Goal: Task Accomplishment & Management: Manage account settings

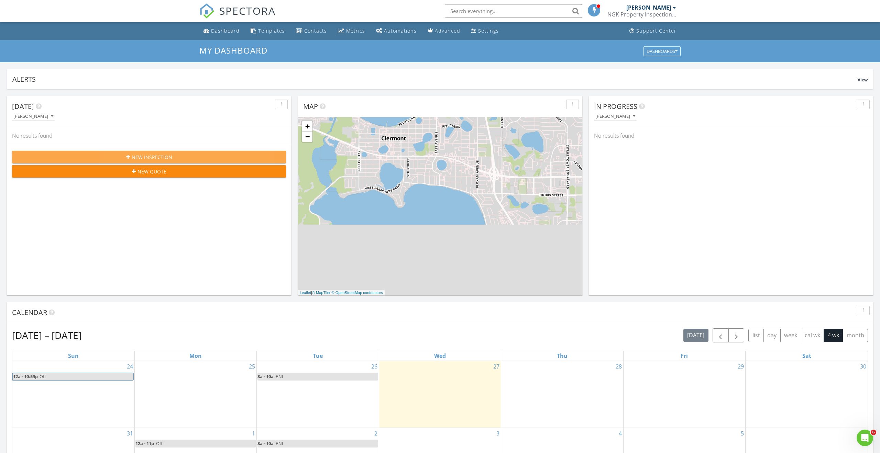
click at [154, 158] on span "New Inspection" at bounding box center [152, 157] width 41 height 7
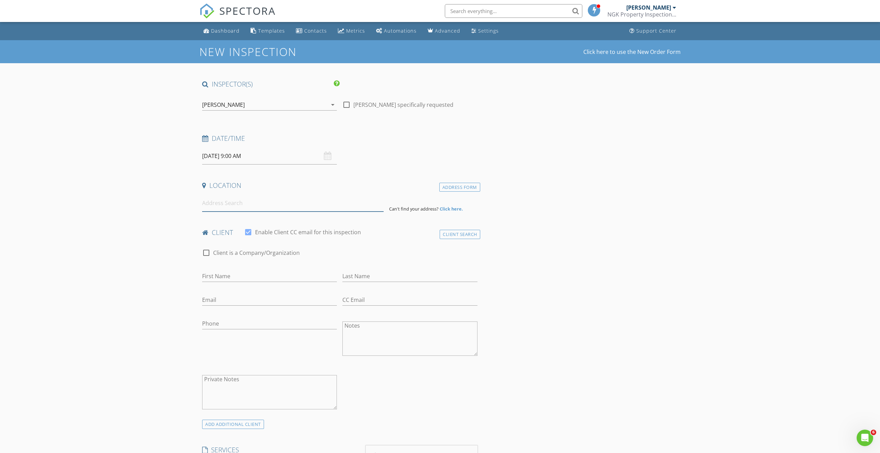
click at [215, 204] on input at bounding box center [292, 203] width 181 height 17
click at [233, 202] on input at bounding box center [292, 203] width 181 height 17
type input "2588 Aventurine Street, Kissimmee, FL, USA"
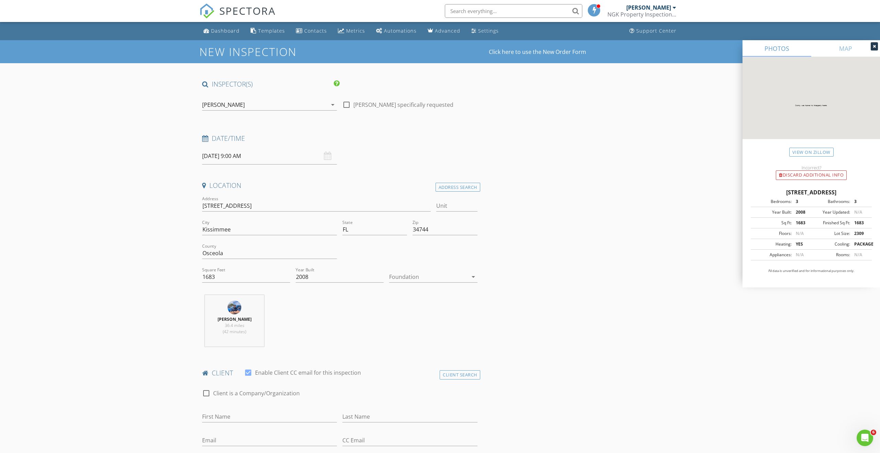
click at [406, 281] on div at bounding box center [428, 276] width 78 height 11
click at [407, 307] on div "Slab" at bounding box center [433, 312] width 77 height 16
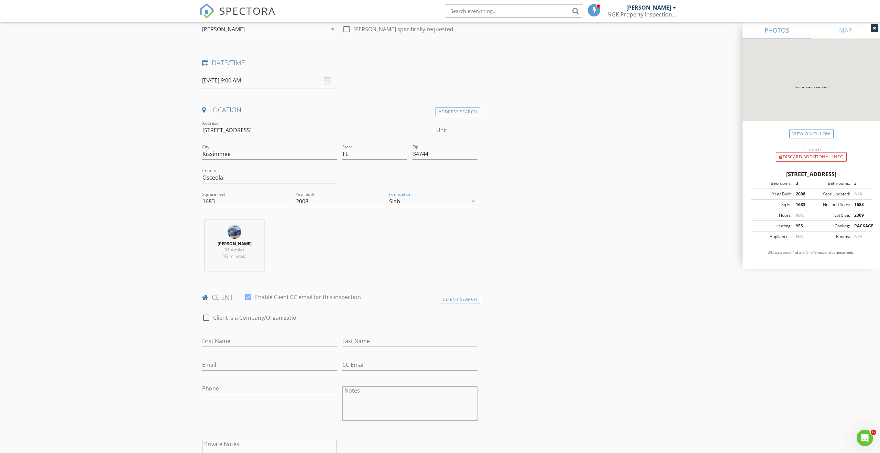
scroll to position [77, 0]
click at [225, 342] on input "First Name" at bounding box center [269, 339] width 135 height 11
type input "Jim"
click at [353, 343] on input "Last Name" at bounding box center [409, 339] width 135 height 11
type input "Weston"
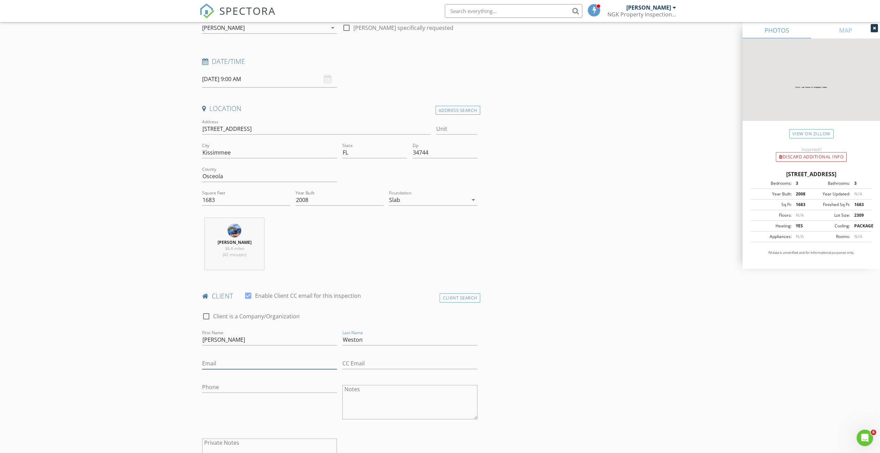
click at [262, 363] on input "Email" at bounding box center [269, 363] width 135 height 11
type input "jcweston1@gmail.com"
click at [254, 386] on input "Phone" at bounding box center [269, 387] width 135 height 11
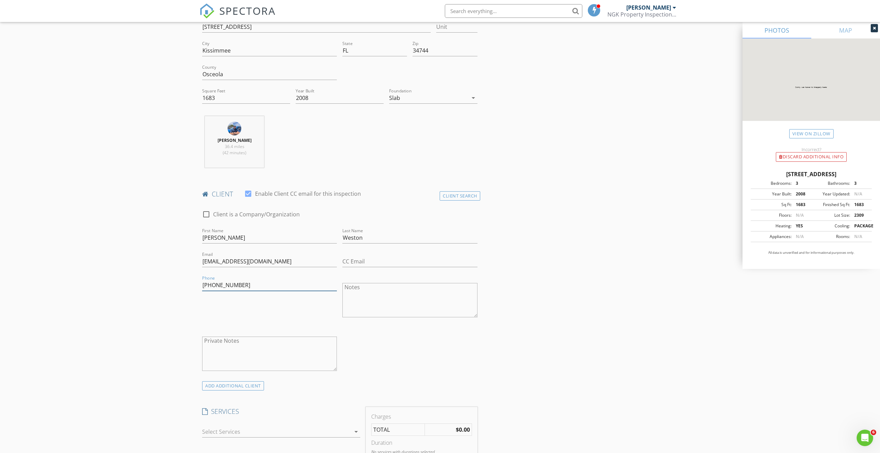
scroll to position [192, 0]
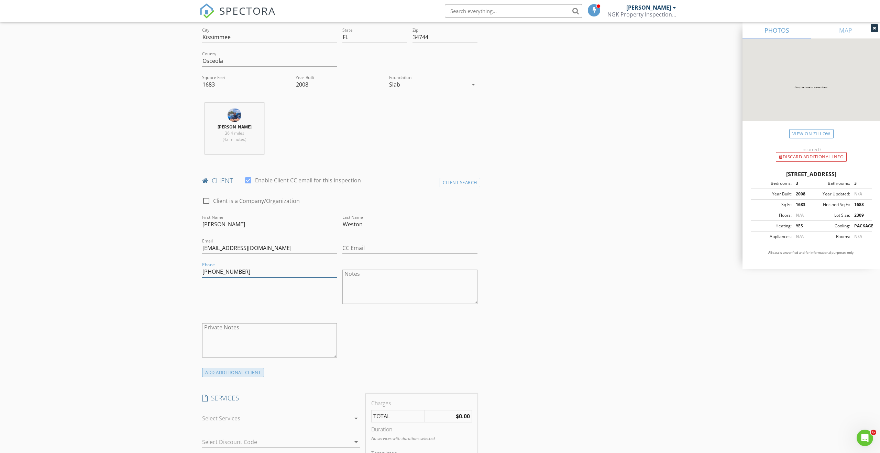
type input "407-908-8173"
click at [238, 374] on div "ADD ADDITIONAL client" at bounding box center [233, 372] width 62 height 9
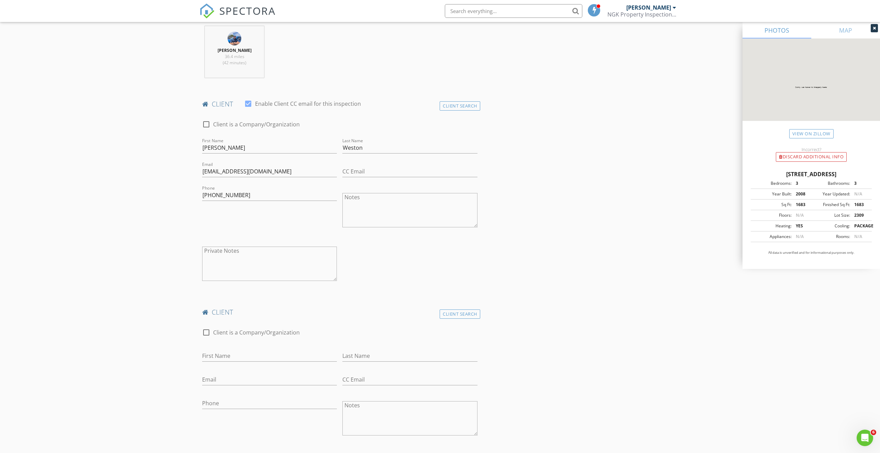
scroll to position [269, 0]
click at [224, 357] on input "First Name" at bounding box center [269, 355] width 135 height 11
type input "Kate"
click at [367, 355] on input "Last Name" at bounding box center [409, 355] width 135 height 11
type input "Weston"
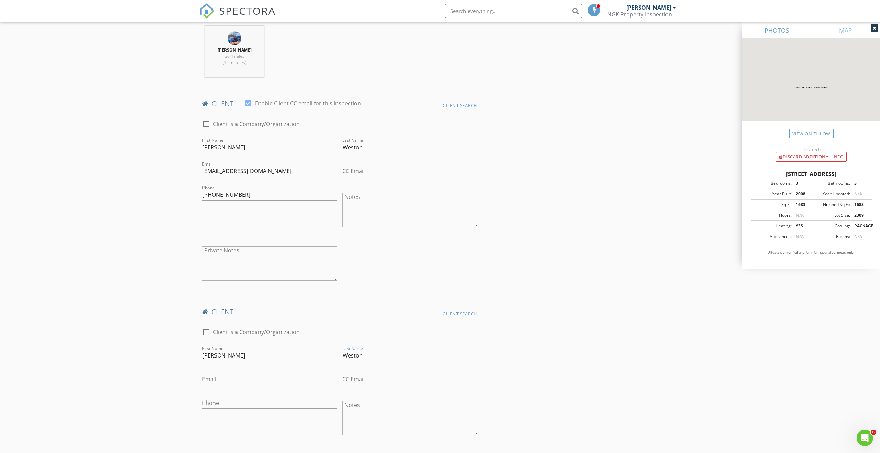
click at [229, 379] on input "Email" at bounding box center [269, 379] width 135 height 11
type input "kcweston14@gmail.com"
click at [204, 406] on input "Phone" at bounding box center [269, 403] width 135 height 11
type input "407-709-2117"
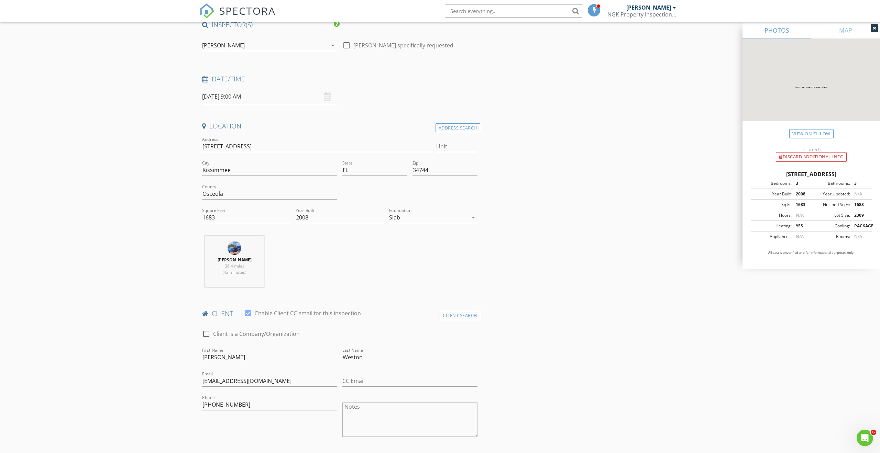
scroll to position [77, 0]
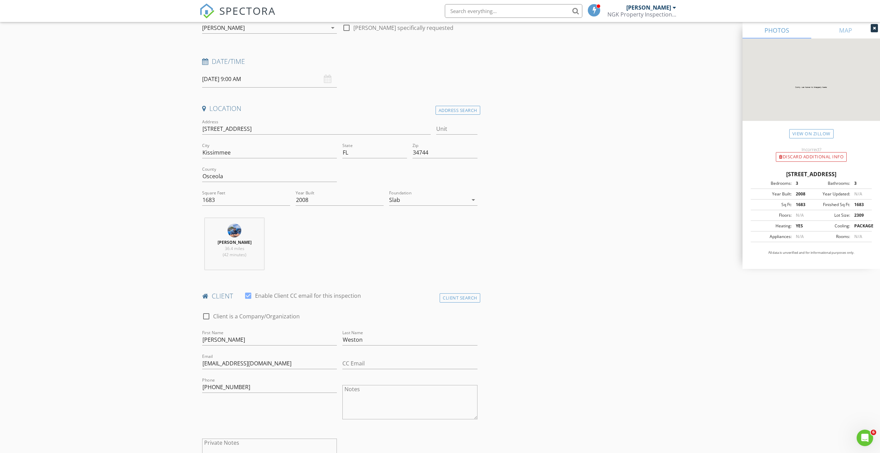
click at [246, 82] on input "08/28/2025 9:00 AM" at bounding box center [269, 79] width 135 height 17
type input "02"
type input "[DATE] 2:00 PM"
click at [298, 196] on span "AM" at bounding box center [298, 196] width 19 height 14
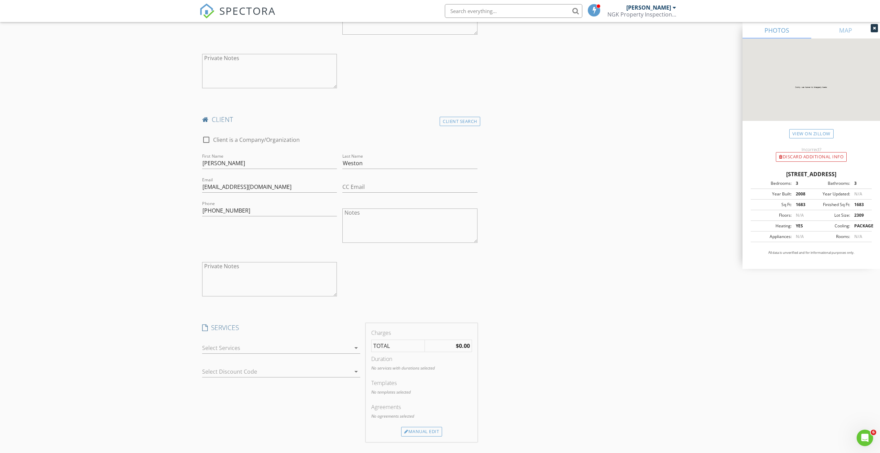
scroll to position [500, 0]
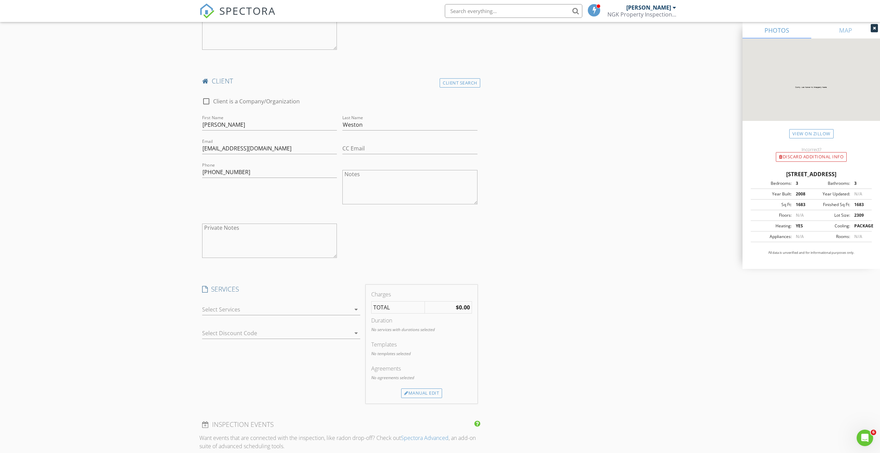
click at [333, 310] on div at bounding box center [276, 309] width 148 height 11
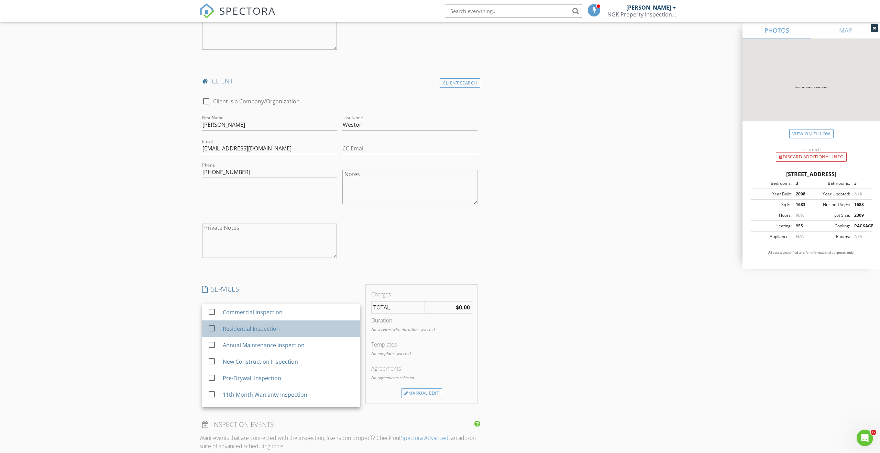
click at [240, 328] on div "Residential Inspection" at bounding box center [251, 329] width 57 height 8
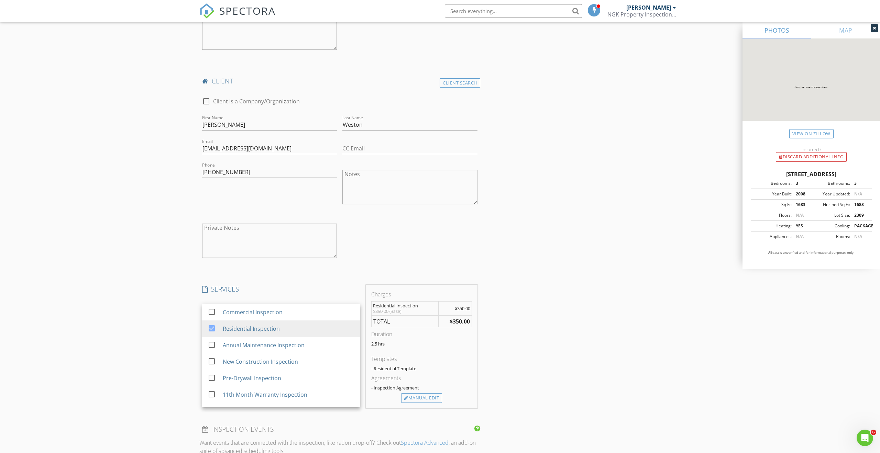
click at [501, 322] on div "INSPECTOR(S) check_box Nick Karahalios PRIMARY Nick Karahalios arrow_drop_down …" at bounding box center [439, 271] width 481 height 1384
click at [311, 335] on div at bounding box center [271, 333] width 139 height 11
click at [291, 359] on div "SERVICES check_box_outline_blank Commercial Inspection check_box Residential In…" at bounding box center [281, 347] width 164 height 124
click at [231, 334] on div at bounding box center [271, 333] width 139 height 11
drag, startPoint x: 286, startPoint y: 373, endPoint x: 366, endPoint y: 381, distance: 80.5
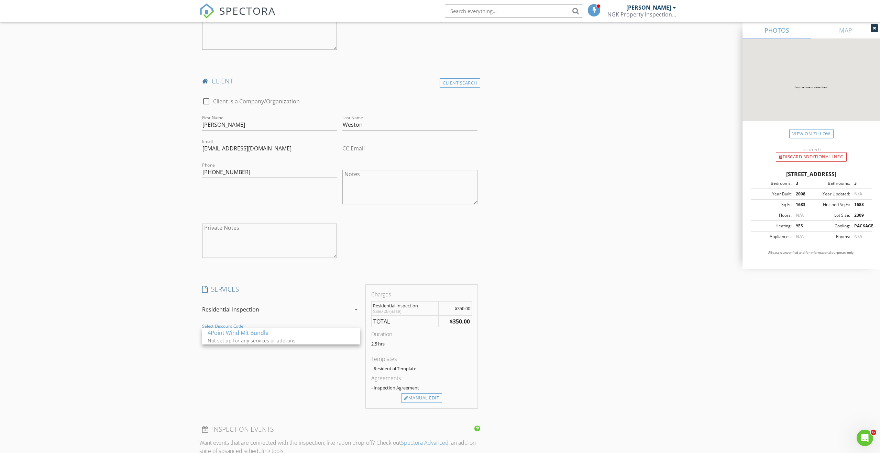
click at [286, 374] on div "SERVICES check_box_outline_blank Commercial Inspection check_box Residential In…" at bounding box center [281, 347] width 164 height 124
click at [424, 400] on div "Manual Edit" at bounding box center [421, 398] width 41 height 10
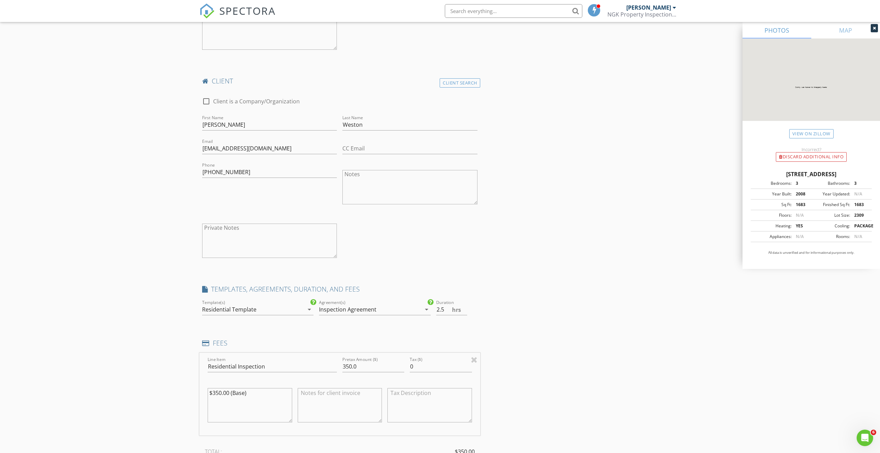
scroll to position [539, 0]
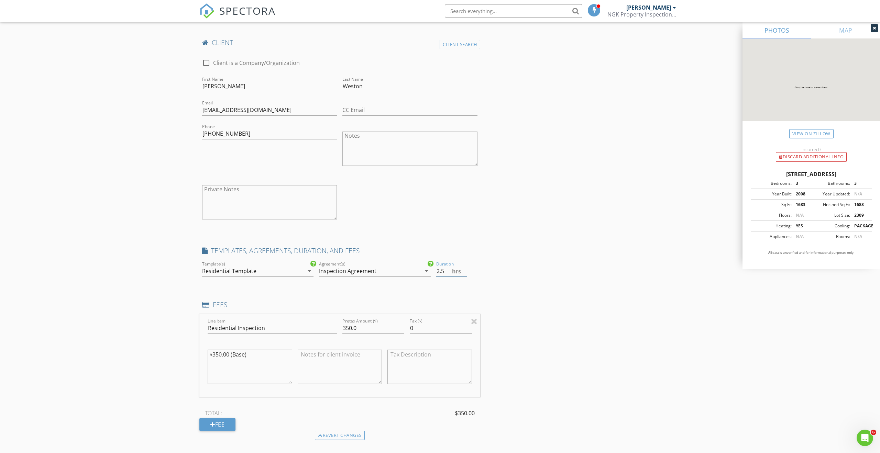
click at [444, 272] on input "2.5" at bounding box center [451, 271] width 31 height 11
type input "2"
click at [503, 277] on div "INSPECTOR(S) check_box Nick Karahalios PRIMARY Nick Karahalios arrow_drop_down …" at bounding box center [439, 268] width 481 height 1454
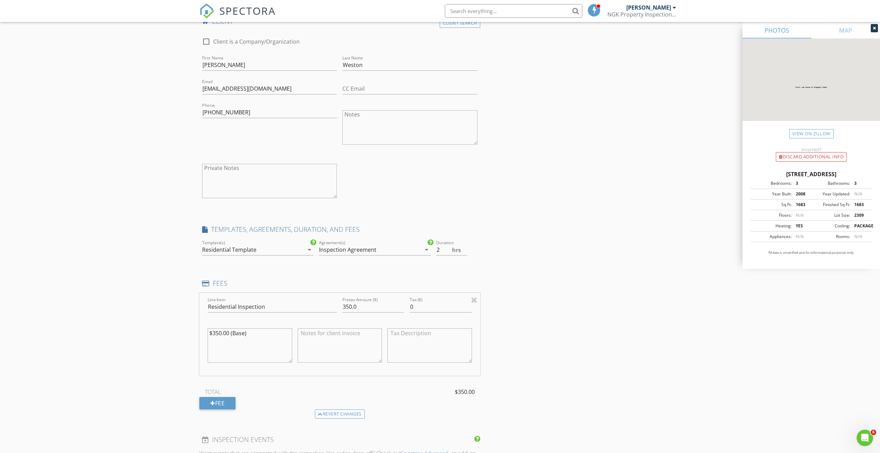
scroll to position [577, 0]
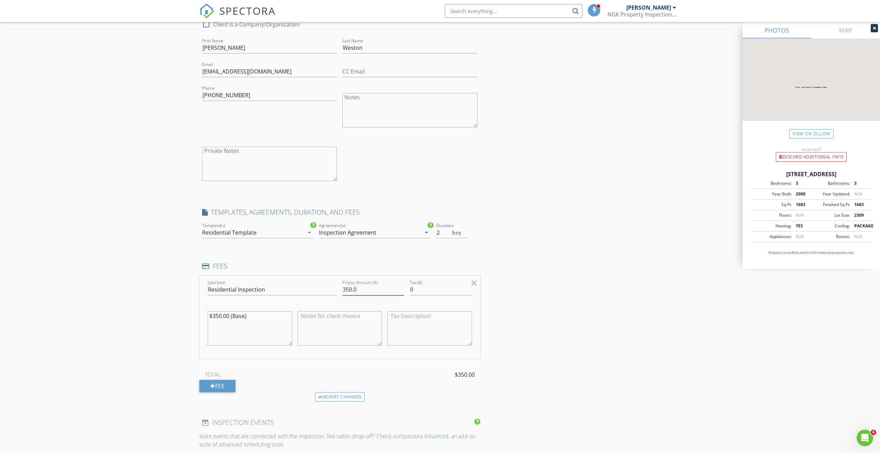
drag, startPoint x: 352, startPoint y: 291, endPoint x: 347, endPoint y: 292, distance: 5.2
click at [347, 292] on input "350.0" at bounding box center [373, 289] width 62 height 11
type input "335.0"
click at [508, 321] on div "INSPECTOR(S) check_box Nick Karahalios PRIMARY Nick Karahalios arrow_drop_down …" at bounding box center [439, 229] width 481 height 1454
click at [256, 331] on textarea "$350.00 (Base)" at bounding box center [250, 328] width 85 height 34
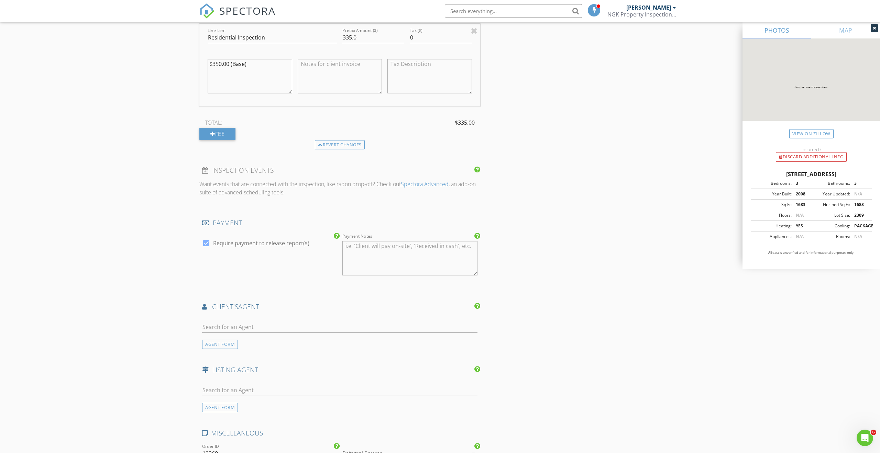
scroll to position [847, 0]
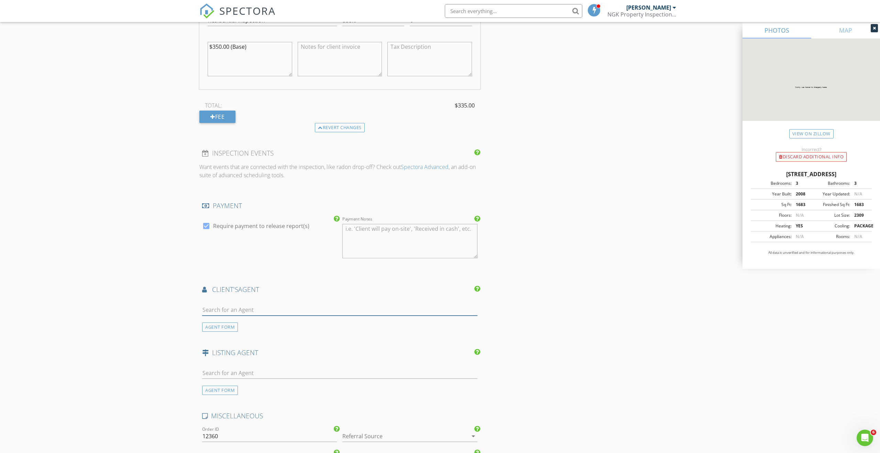
click at [245, 308] on input "text" at bounding box center [339, 309] width 275 height 11
type input "[PERSON_NAME]"
click at [278, 325] on div "No results found. Click to add a new Agent" at bounding box center [256, 325] width 103 height 8
click at [218, 311] on input "First Name" at bounding box center [269, 309] width 135 height 11
type input "[PERSON_NAME]"
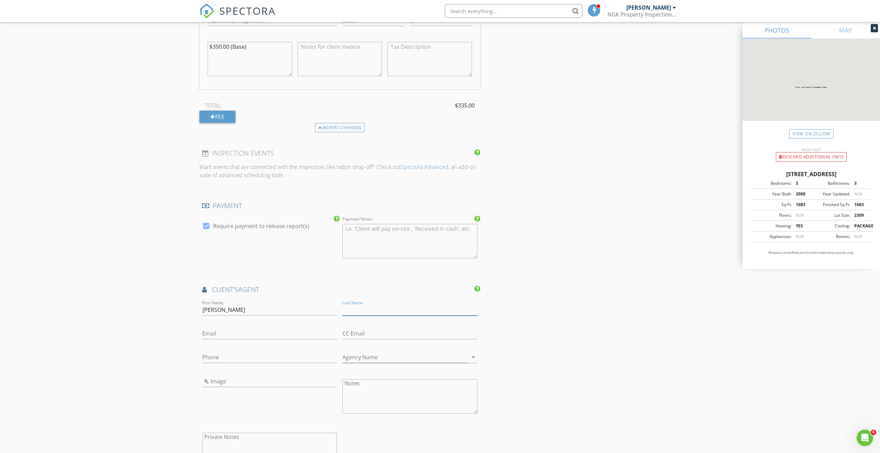
click at [359, 311] on input "Last Name" at bounding box center [409, 309] width 135 height 11
type input "[PERSON_NAME]"
click at [218, 331] on input "Email" at bounding box center [269, 333] width 135 height 11
type input "[PERSON_NAME][EMAIL_ADDRESS][DOMAIN_NAME]"
click at [218, 358] on input "Phone" at bounding box center [269, 357] width 135 height 11
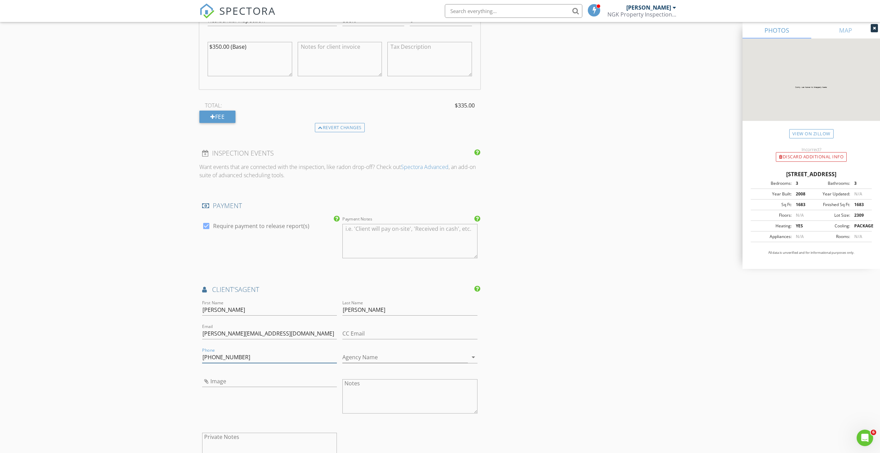
type input "[PHONE_NUMBER]"
click at [129, 375] on div "New Inspection Click here to use the New Order Form INSPECTOR(S) check_box Nick…" at bounding box center [440, 26] width 880 height 1666
click at [474, 358] on icon "arrow_drop_down" at bounding box center [473, 357] width 8 height 8
type input "The [PERSON_NAME] Team [PERSON_NAME]"
click at [525, 371] on div "INSPECTOR(S) check_box Nick Karahalios PRIMARY Nick Karahalios arrow_drop_down …" at bounding box center [439, 38] width 481 height 1610
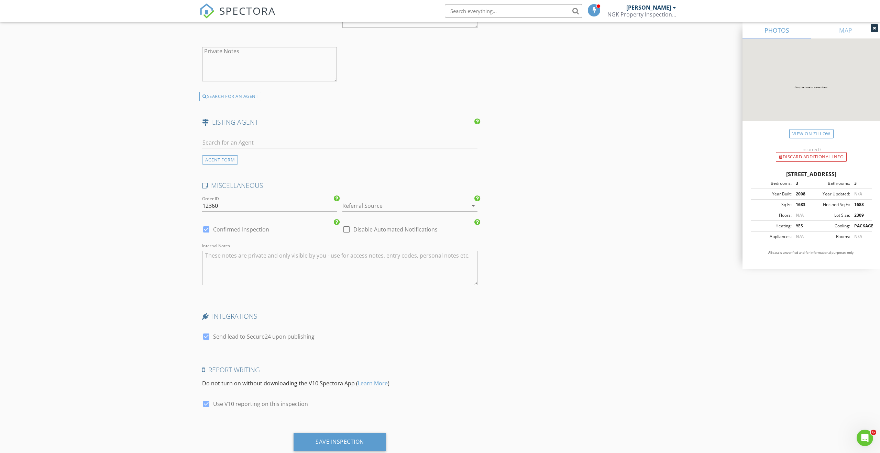
scroll to position [1253, 0]
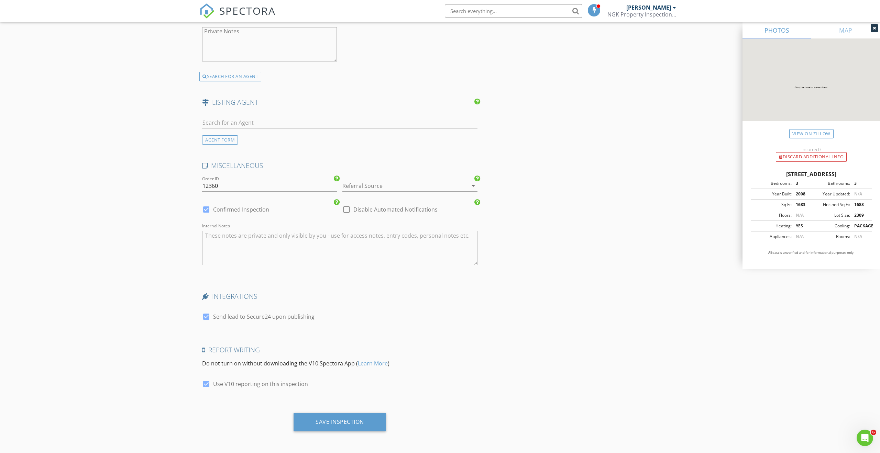
click at [463, 185] on div at bounding box center [463, 186] width 8 height 8
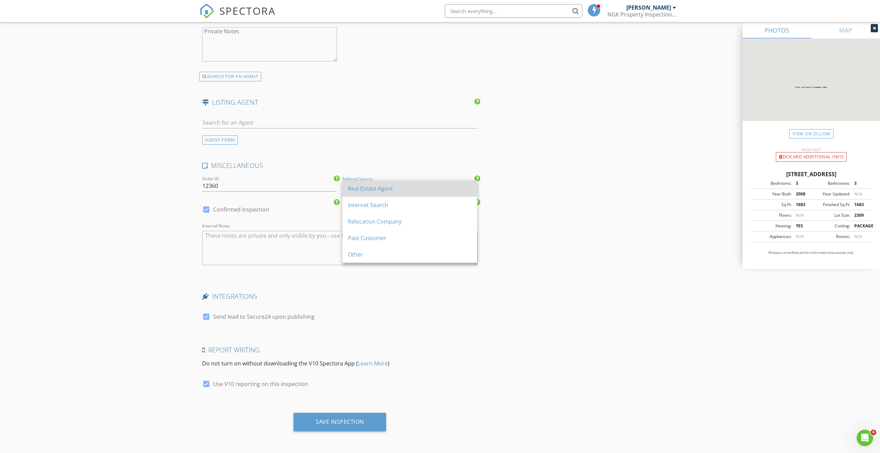
click at [384, 191] on div "Real Estate Agent" at bounding box center [410, 189] width 124 height 8
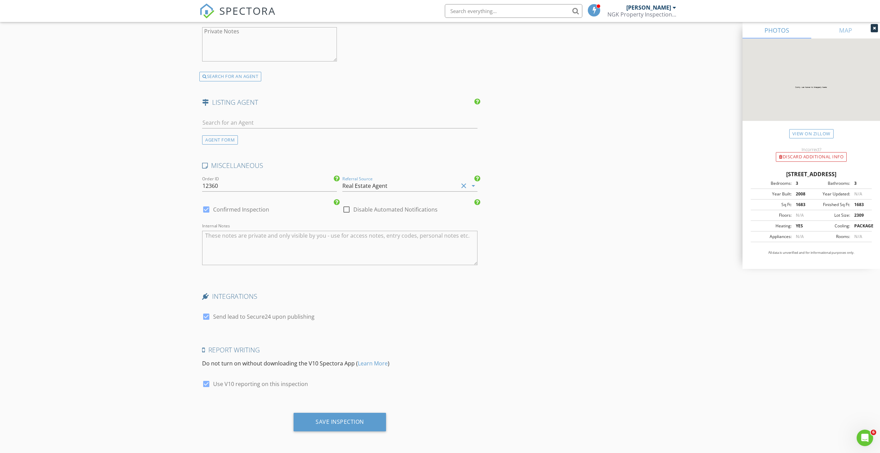
click at [207, 318] on div at bounding box center [206, 317] width 12 height 12
checkbox input "false"
click at [347, 422] on div "Save Inspection" at bounding box center [339, 422] width 48 height 7
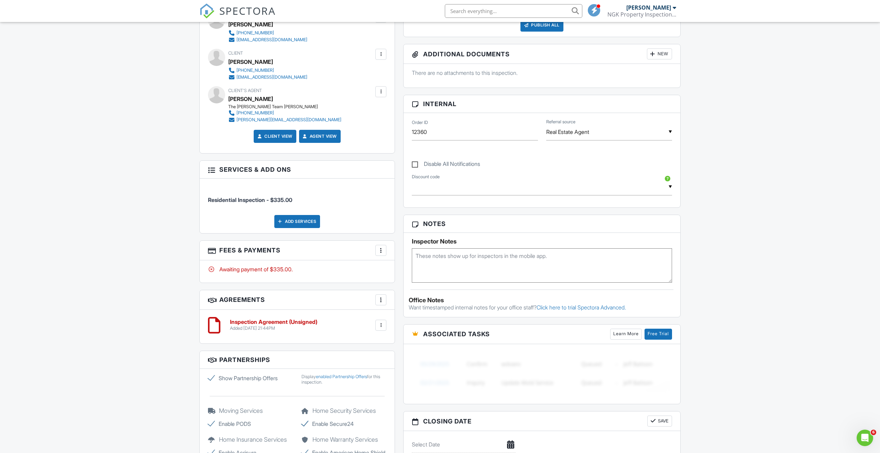
scroll to position [269, 0]
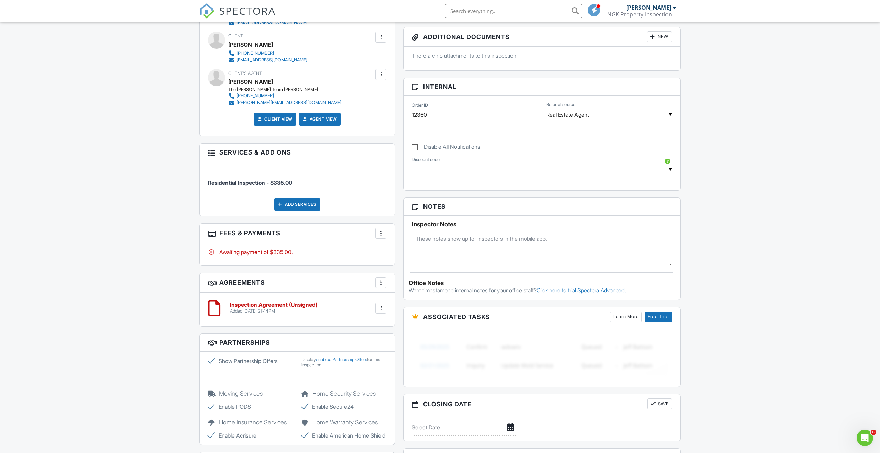
click at [383, 310] on div at bounding box center [380, 308] width 7 height 7
click at [364, 327] on li "Edit" at bounding box center [362, 327] width 39 height 17
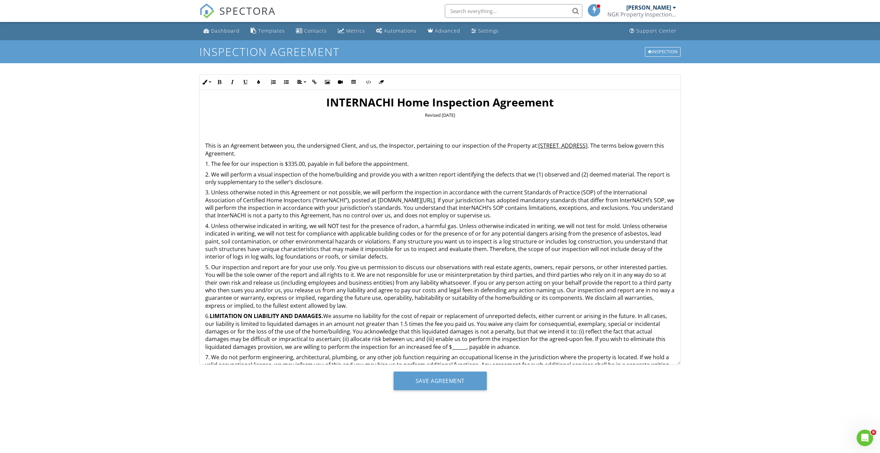
click at [363, 165] on p "1. The fee for our inspection is $335.00, payable in full before the appointmen…" at bounding box center [439, 164] width 469 height 8
click at [434, 165] on p "1. The fee for our inspection is $335.00, payable in full before or after the a…" at bounding box center [439, 164] width 469 height 8
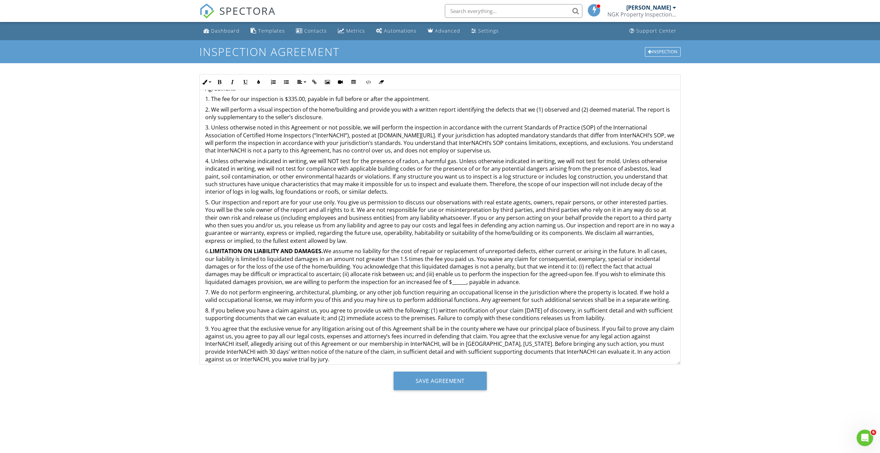
scroll to position [77, 0]
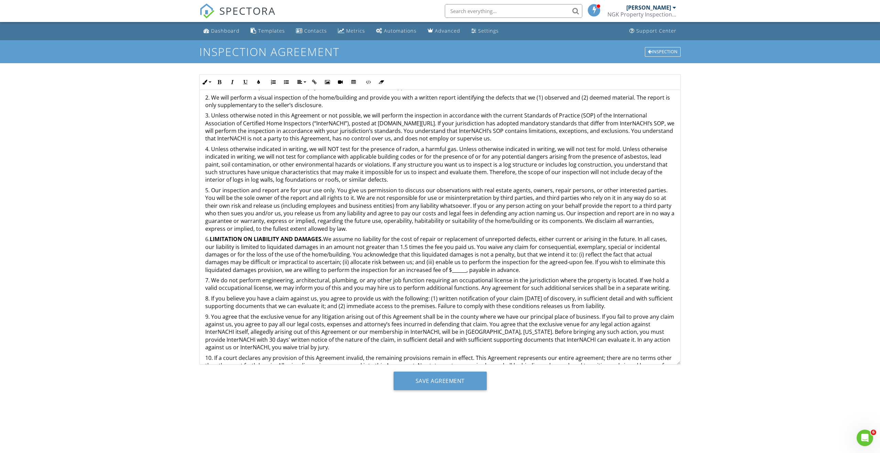
drag, startPoint x: 495, startPoint y: 272, endPoint x: 212, endPoint y: 238, distance: 285.2
click at [212, 238] on p "6. LIMITATION ON LIABILITY AND DAMAGES. We assume no liability for the cost of …" at bounding box center [439, 254] width 469 height 38
copy p "LIMITATION ON LIABILITY AND DAMAGES. We assume no liability for the cost of rep…"
click at [435, 272] on p "6. ​ LIMITATION ON LIABILITY AND DAMAGES. We assume no liability for the cost o…" at bounding box center [439, 254] width 469 height 38
drag, startPoint x: 436, startPoint y: 274, endPoint x: 422, endPoint y: 272, distance: 14.5
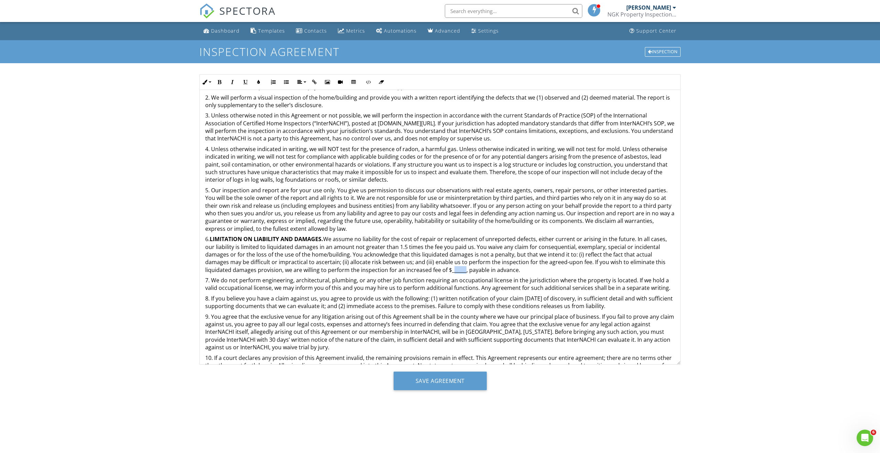
click at [422, 272] on p "6. LIMITATION ON LIABILITY AND DAMAGES. We assume no liability for the cost of …" at bounding box center [439, 254] width 469 height 38
click at [454, 379] on input "Save Agreement" at bounding box center [439, 381] width 93 height 19
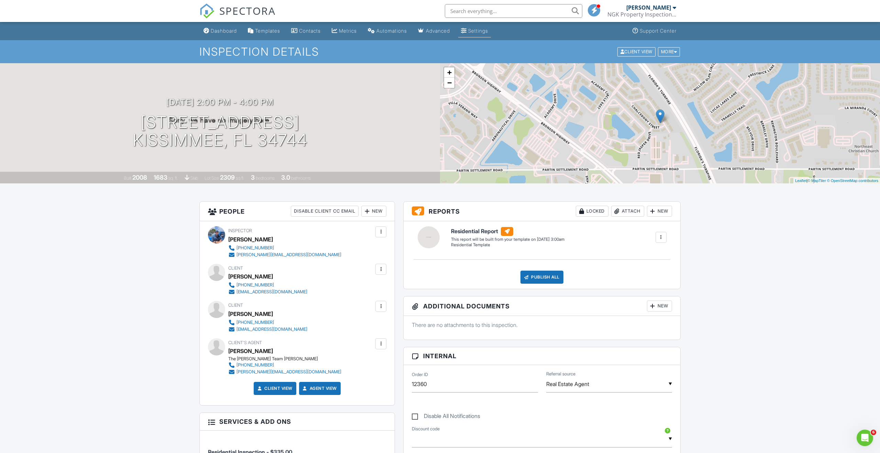
click at [488, 32] on div "Settings" at bounding box center [478, 31] width 20 height 6
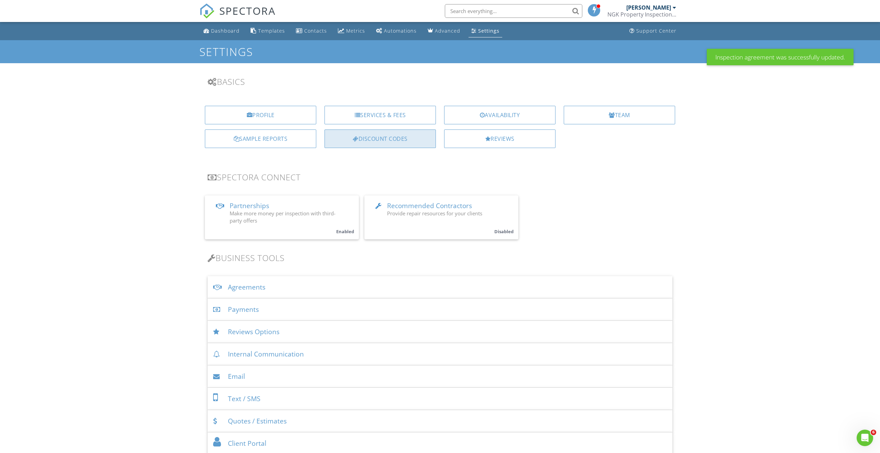
click at [399, 143] on div "Discount Codes" at bounding box center [379, 139] width 111 height 19
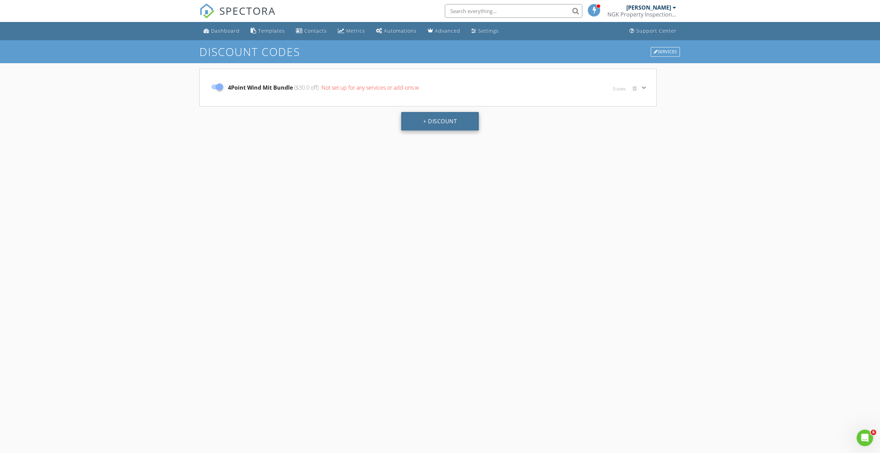
click at [431, 125] on button "+ Discount" at bounding box center [440, 121] width 78 height 19
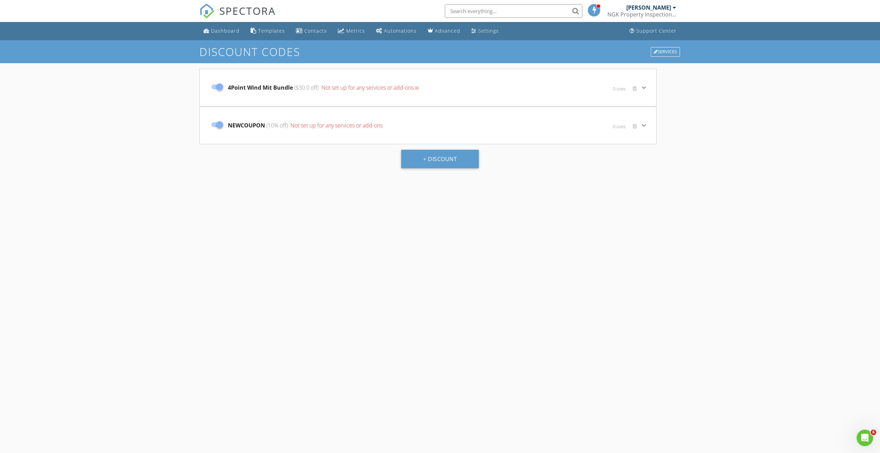
click at [643, 127] on icon "keyboard_arrow_down" at bounding box center [644, 125] width 8 height 8
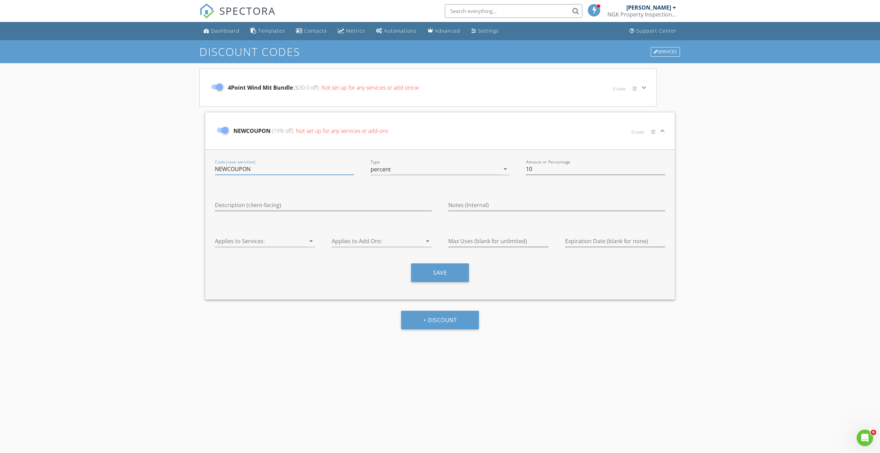
drag, startPoint x: 253, startPoint y: 166, endPoint x: 248, endPoint y: 166, distance: 4.8
click at [221, 169] on input "NEWCOUPON" at bounding box center [284, 169] width 139 height 11
click at [247, 170] on input "NEWCOUPON" at bounding box center [284, 169] width 139 height 11
click at [218, 170] on input "NEWCOUPON" at bounding box center [284, 169] width 139 height 11
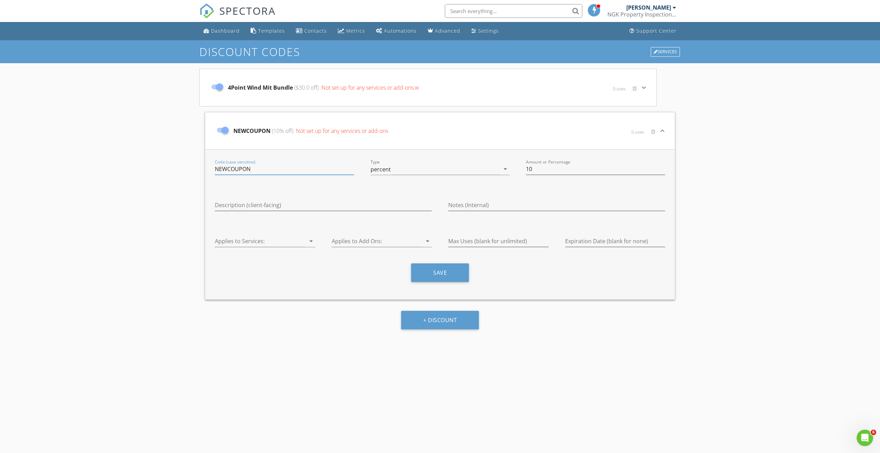
click at [218, 170] on input "NEWCOUPON" at bounding box center [284, 169] width 139 height 11
type input "VeteranFirst Responder Discount"
click at [454, 277] on button "Save" at bounding box center [440, 273] width 58 height 19
click at [437, 277] on button "Save" at bounding box center [440, 273] width 58 height 19
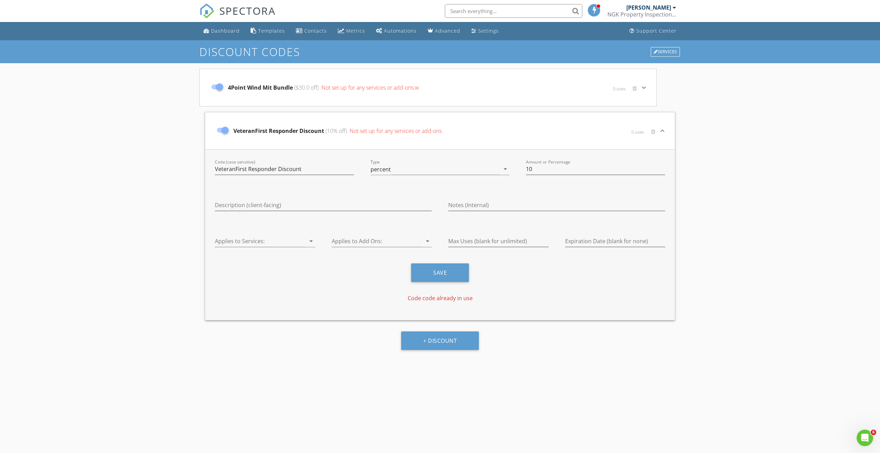
click at [662, 130] on icon "keyboard_arrow_down" at bounding box center [662, 131] width 8 height 8
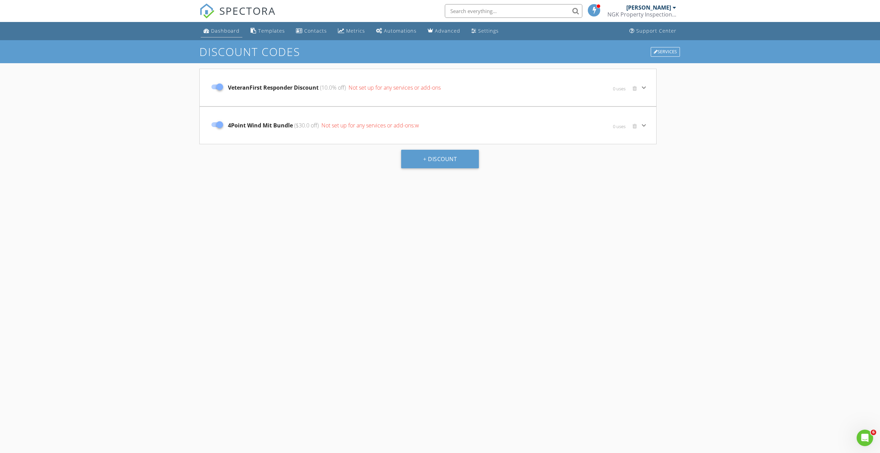
click at [235, 33] on div "Dashboard" at bounding box center [225, 30] width 29 height 7
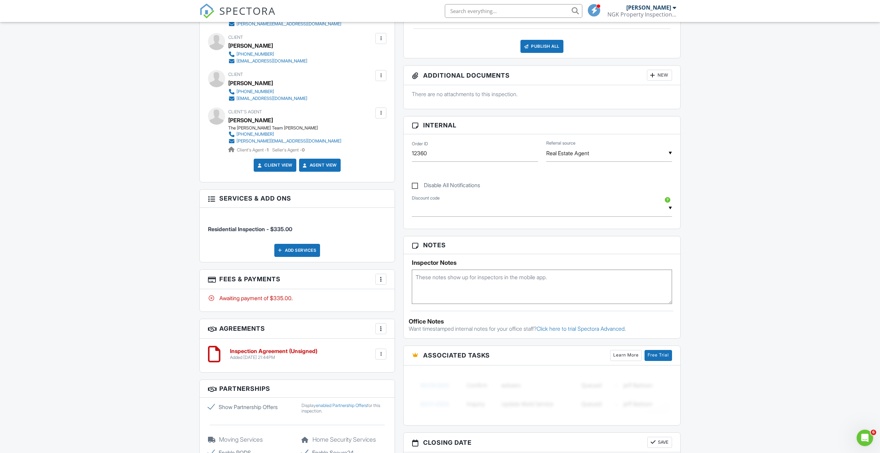
click at [384, 283] on div at bounding box center [380, 279] width 7 height 7
click at [401, 302] on li "Edit Fees & Payments" at bounding box center [415, 300] width 72 height 17
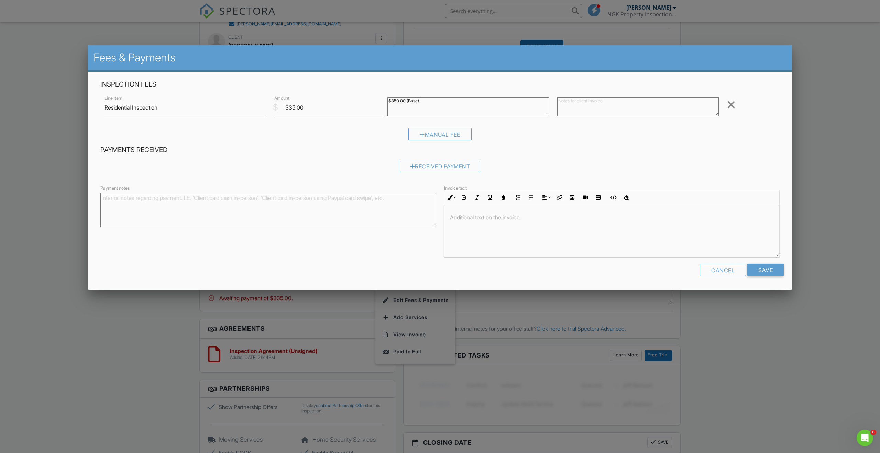
click at [397, 100] on textarea "$350.00 (Base)" at bounding box center [468, 106] width 162 height 19
type textarea "$375.00 (Base)"
click at [563, 101] on textarea at bounding box center [638, 106] width 162 height 19
type textarea "Veteran Discount"
click at [522, 145] on div "Manual Fee" at bounding box center [439, 137] width 679 height 18
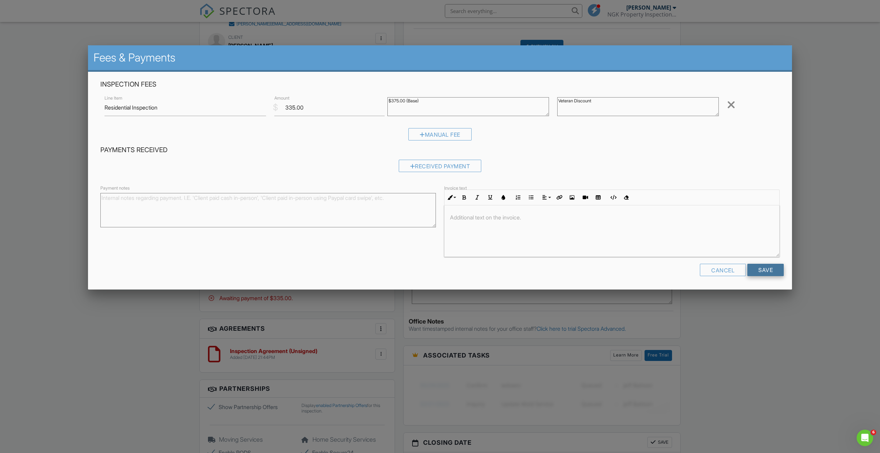
click at [774, 274] on input "Save" at bounding box center [765, 270] width 36 height 12
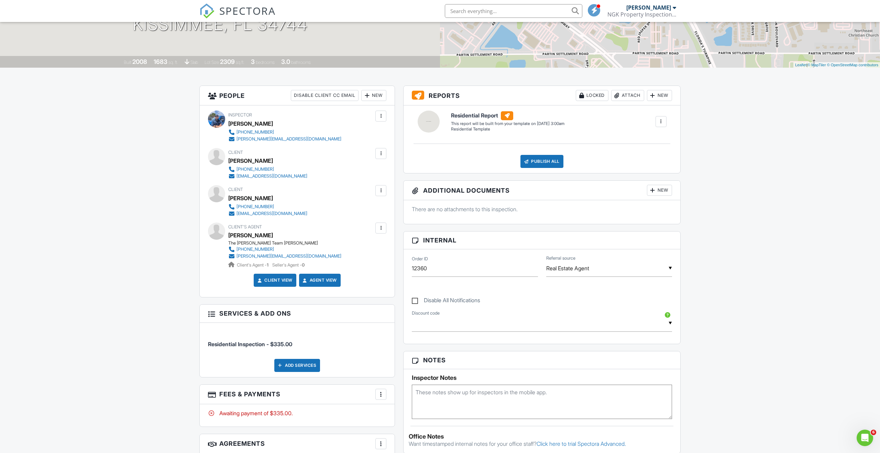
scroll to position [115, 0]
click at [662, 125] on div at bounding box center [660, 122] width 7 height 7
drag, startPoint x: 728, startPoint y: 119, endPoint x: 678, endPoint y: 114, distance: 50.4
click at [728, 119] on div "Dashboard Templates Contacts Metrics Automations Advanced Settings Support Cent…" at bounding box center [440, 394] width 880 height 974
click at [657, 96] on div "New" at bounding box center [659, 95] width 25 height 11
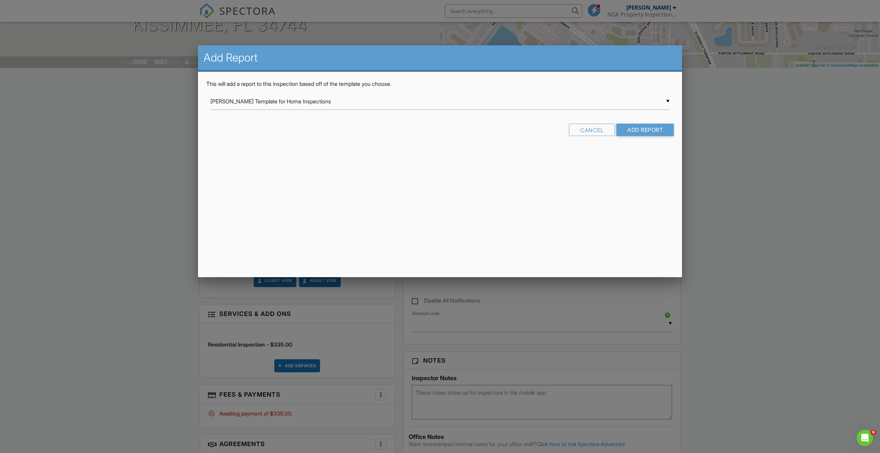
click at [434, 105] on div "▼ [PERSON_NAME] Template for Home Inspections [PERSON_NAME] Template for Home I…" at bounding box center [439, 101] width 459 height 17
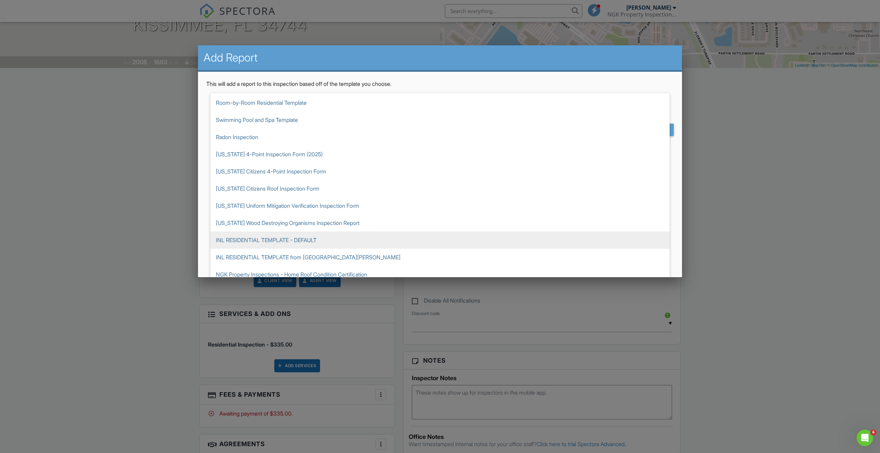
scroll to position [120, 0]
click at [279, 237] on span "INL RESIDENTIAL TEMPLATE - DEFAULT" at bounding box center [439, 239] width 459 height 17
type input "INL RESIDENTIAL TEMPLATE - DEFAULT"
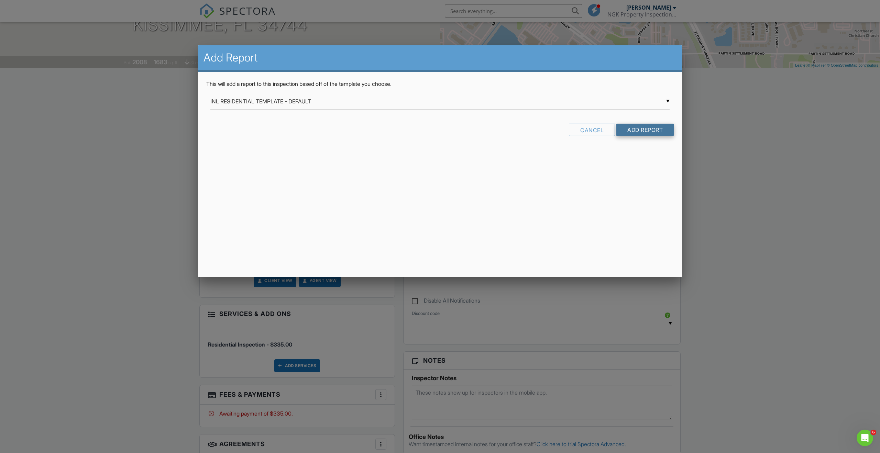
click at [646, 132] on input "Add Report" at bounding box center [644, 130] width 57 height 12
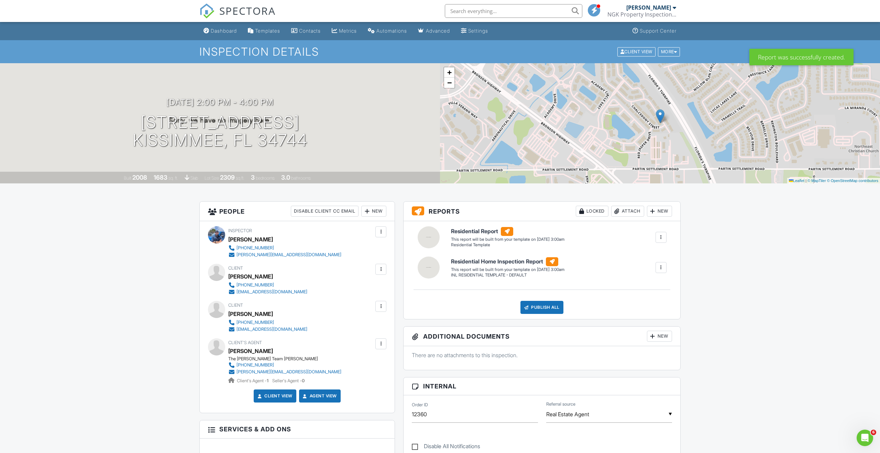
click at [661, 237] on div at bounding box center [660, 237] width 7 height 7
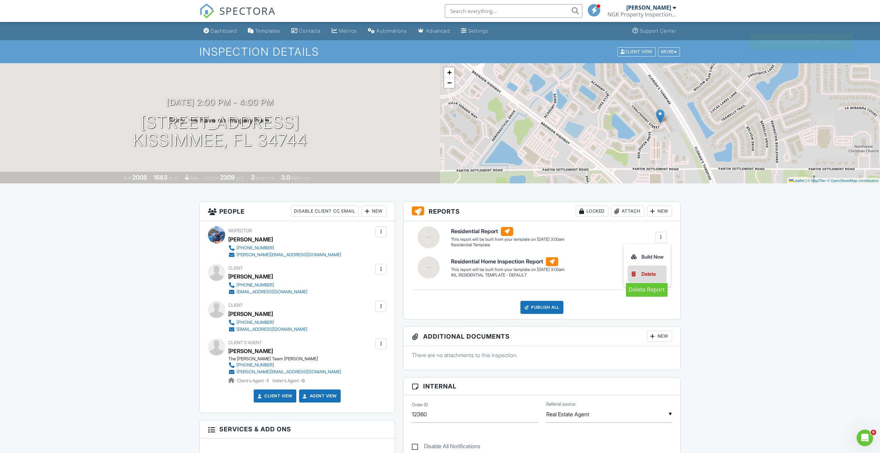
click at [654, 273] on div "Delete" at bounding box center [648, 274] width 14 height 8
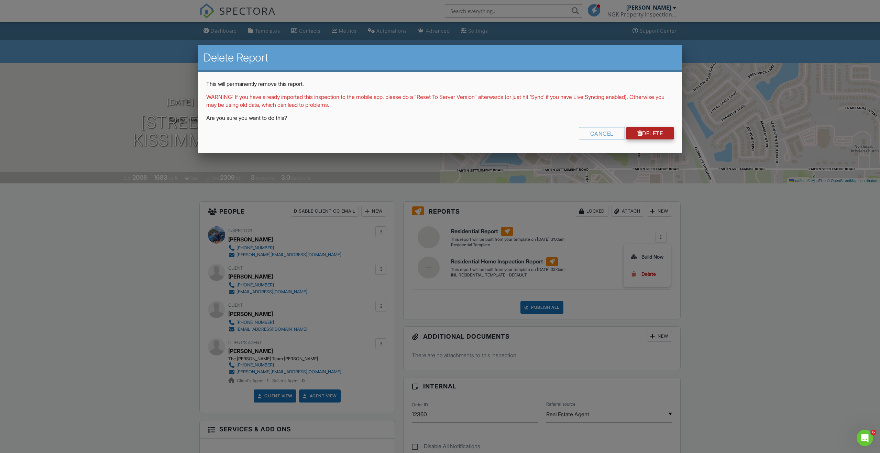
click at [668, 136] on link "Delete" at bounding box center [650, 133] width 48 height 12
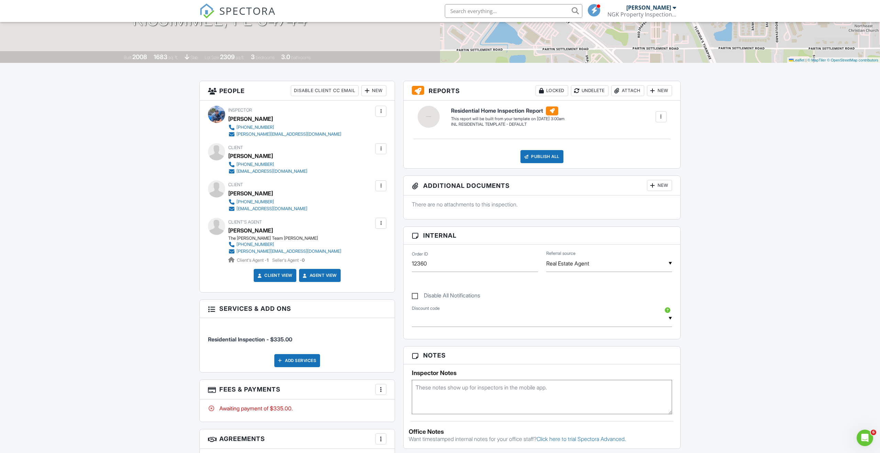
scroll to position [115, 0]
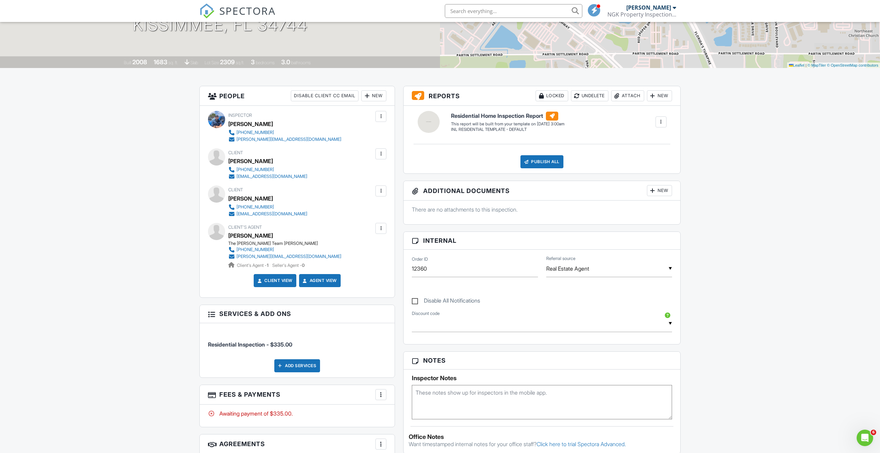
click at [808, 213] on div "Dashboard Templates Contacts Metrics Automations Advanced Settings Support Cent…" at bounding box center [440, 394] width 880 height 974
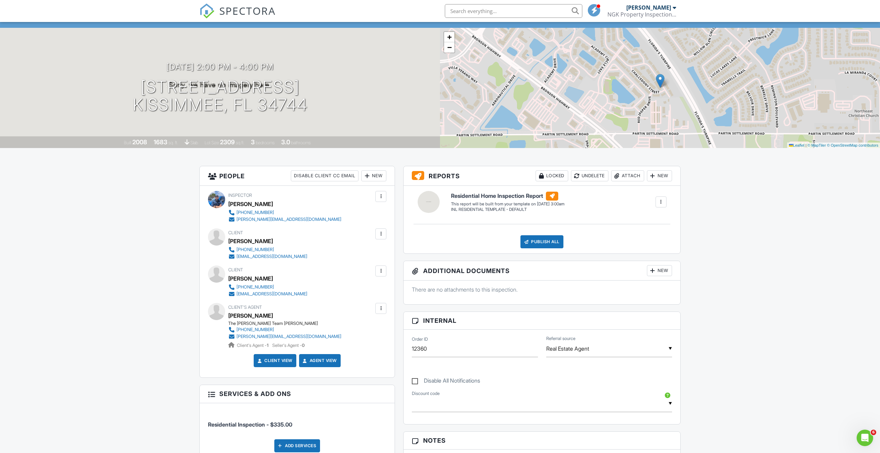
scroll to position [0, 0]
